Goal: Task Accomplishment & Management: Use online tool/utility

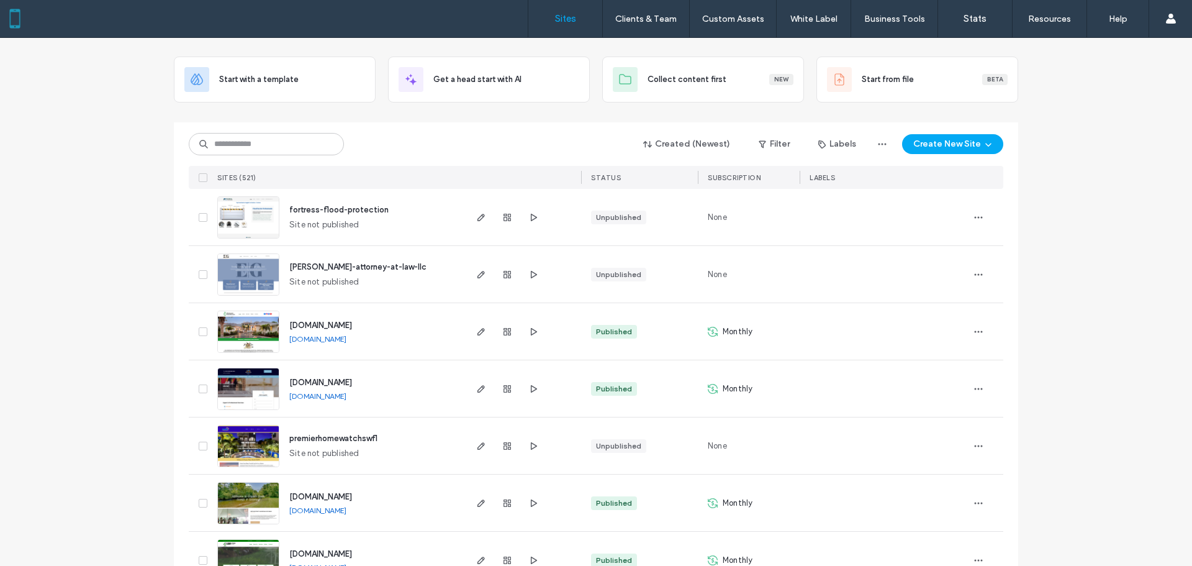
scroll to position [62, 0]
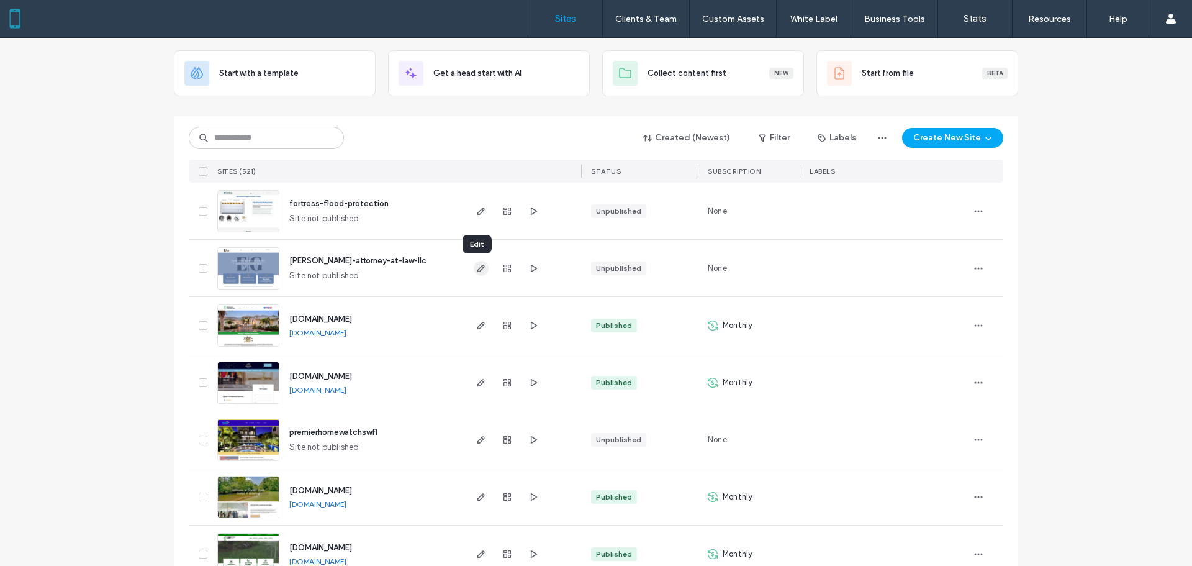
click at [477, 266] on icon "button" at bounding box center [481, 268] width 10 height 10
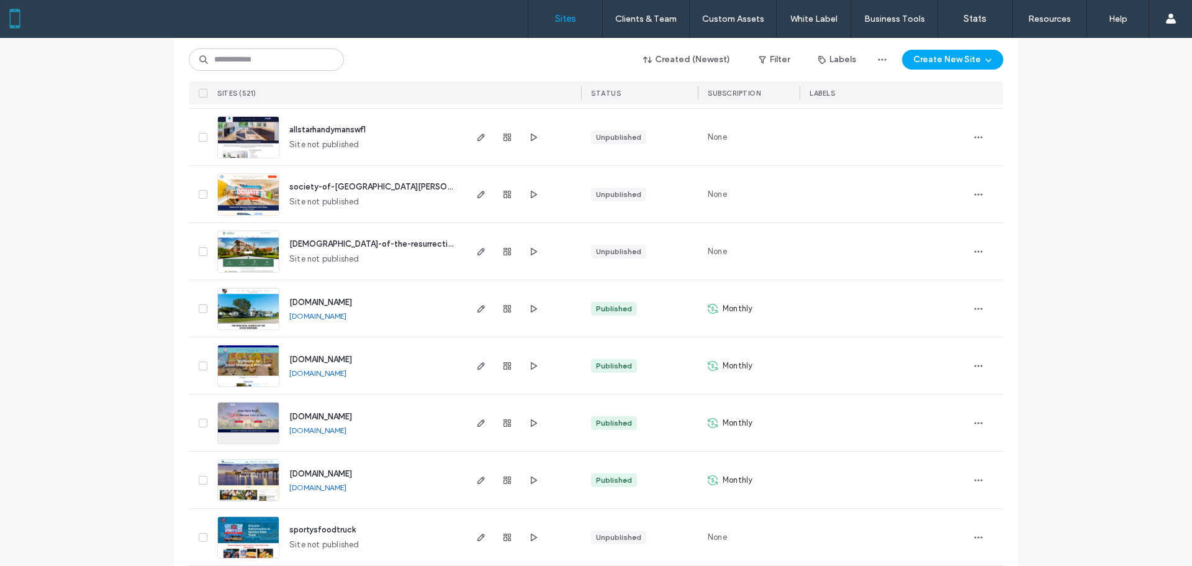
scroll to position [993, 0]
